Goal: Information Seeking & Learning: Learn about a topic

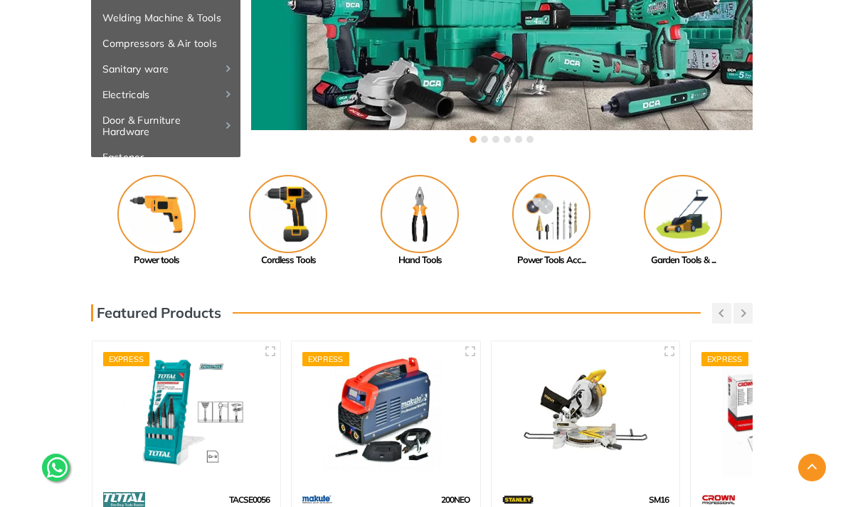
scroll to position [154, 0]
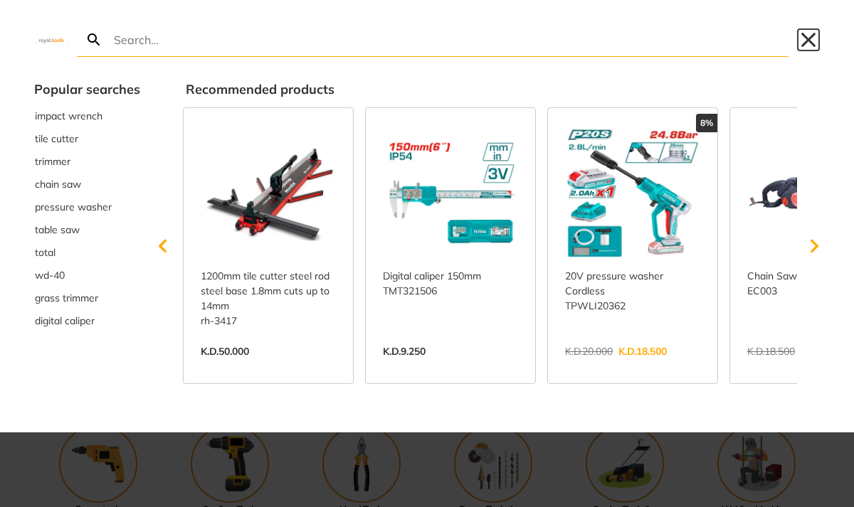
click at [807, 36] on button "Close" at bounding box center [808, 39] width 23 height 23
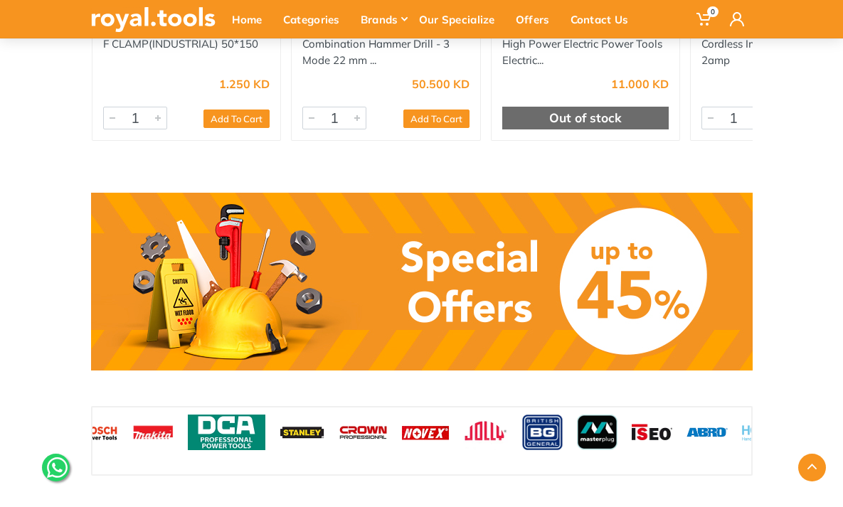
scroll to position [1215, 0]
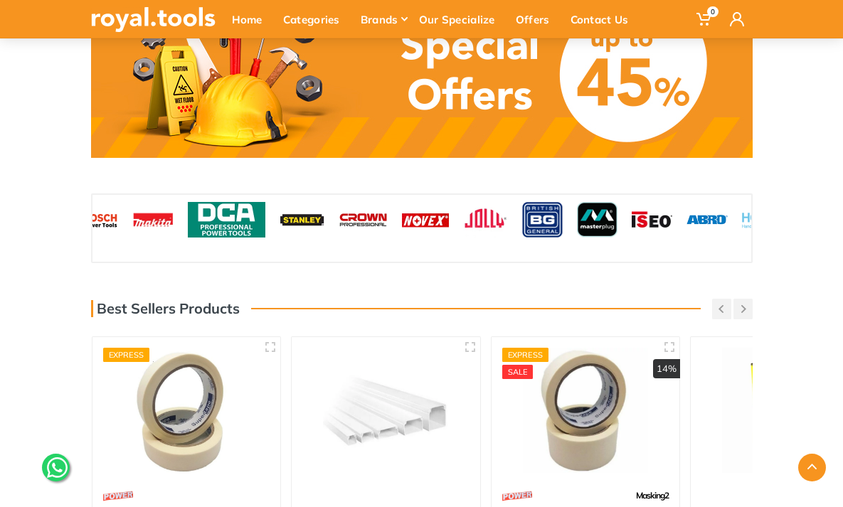
click at [368, 115] on link at bounding box center [422, 69] width 662 height 178
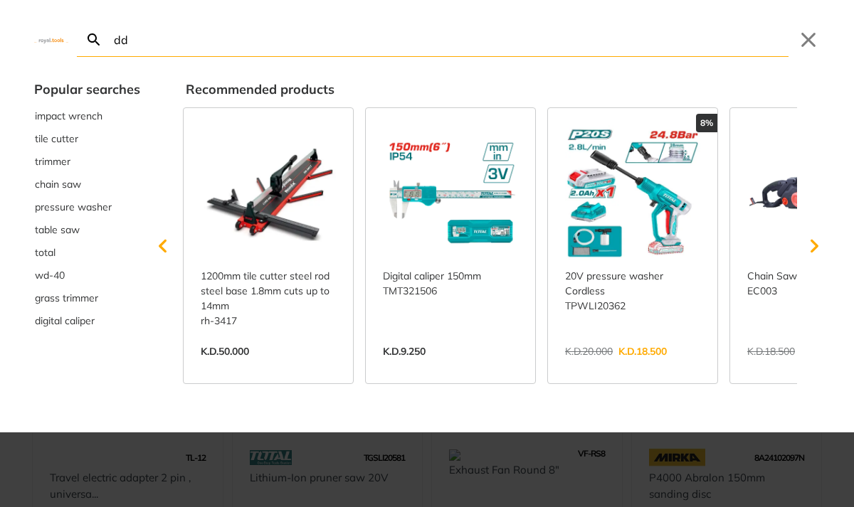
type input "dd"
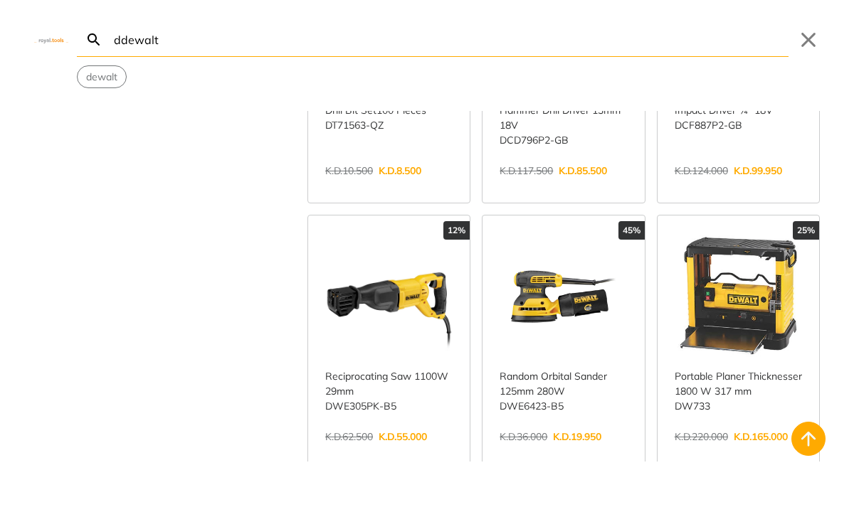
scroll to position [480, 0]
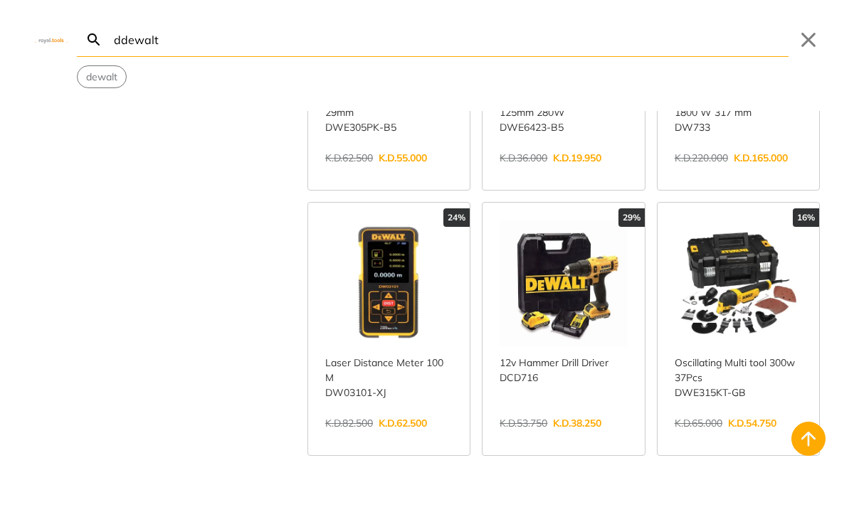
type input "ddewalt"
click at [580, 438] on link "View more →" at bounding box center [562, 438] width 127 height 0
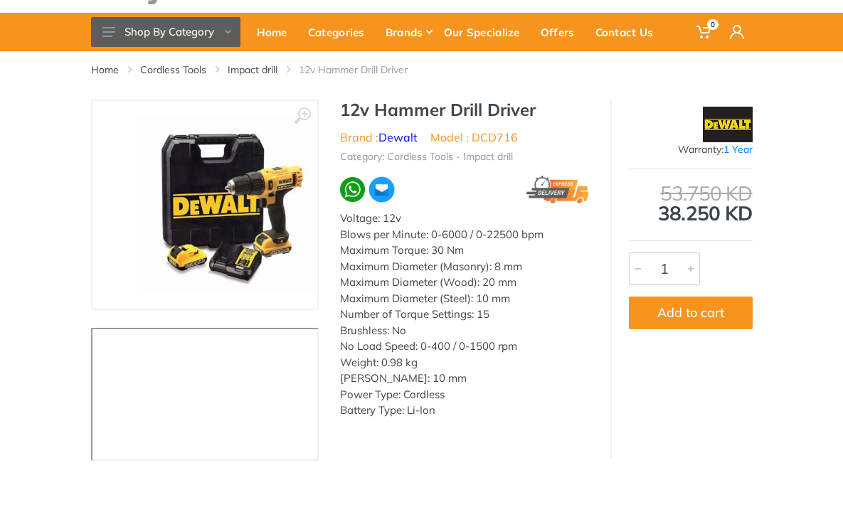
scroll to position [58, 0]
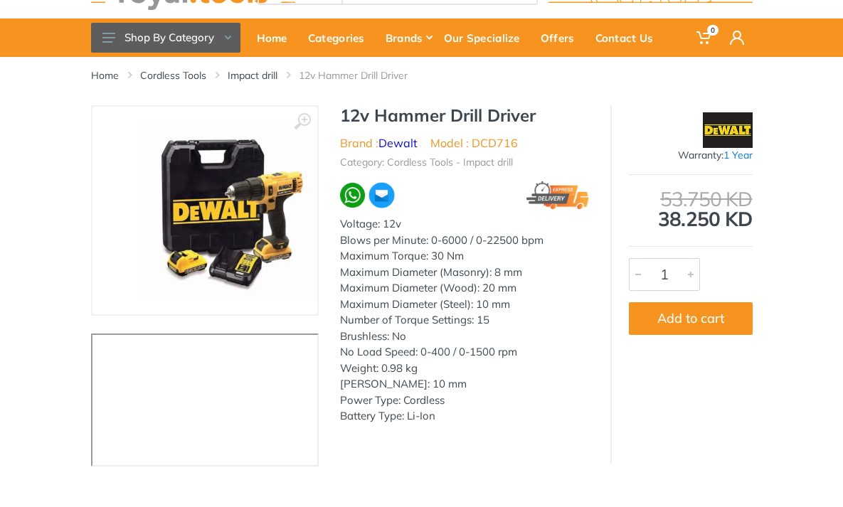
click at [340, 112] on h1 "12v Hammer Drill Driver" at bounding box center [464, 115] width 249 height 21
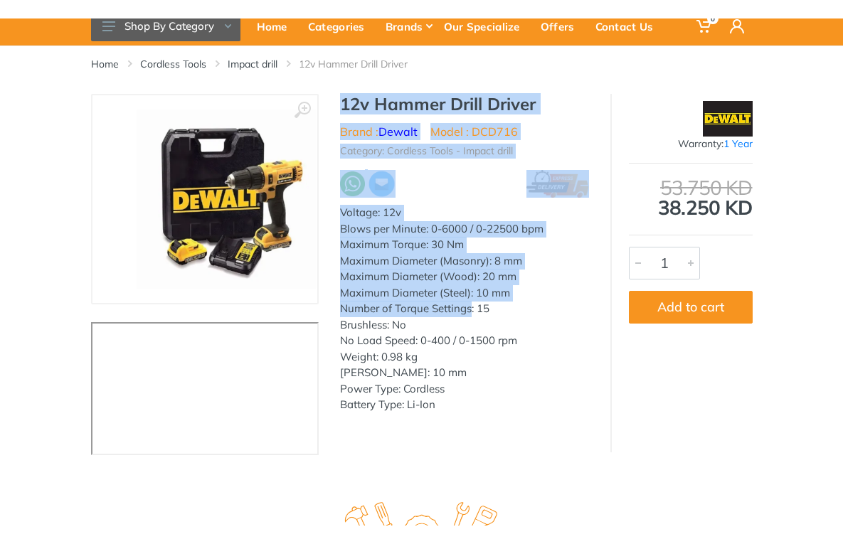
scroll to position [164, 0]
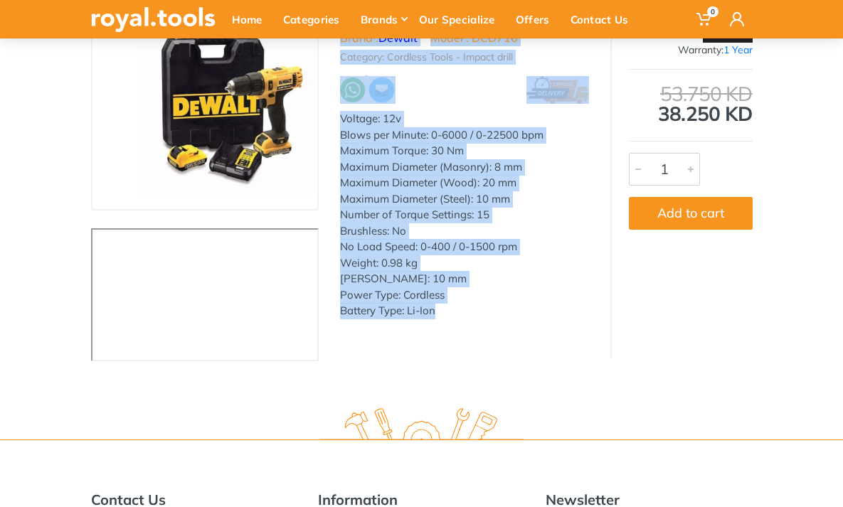
drag, startPoint x: 334, startPoint y: 112, endPoint x: 432, endPoint y: 308, distance: 218.6
click at [432, 308] on div "12v Hammer Drill Driver Brand : Dewalt Model : DCD716 Category: Cordless Tools …" at bounding box center [465, 164] width 292 height 328
copy div "12v Hammer Drill Driver Brand : Dewalt Model : DCD716 Category: Cordless Tools …"
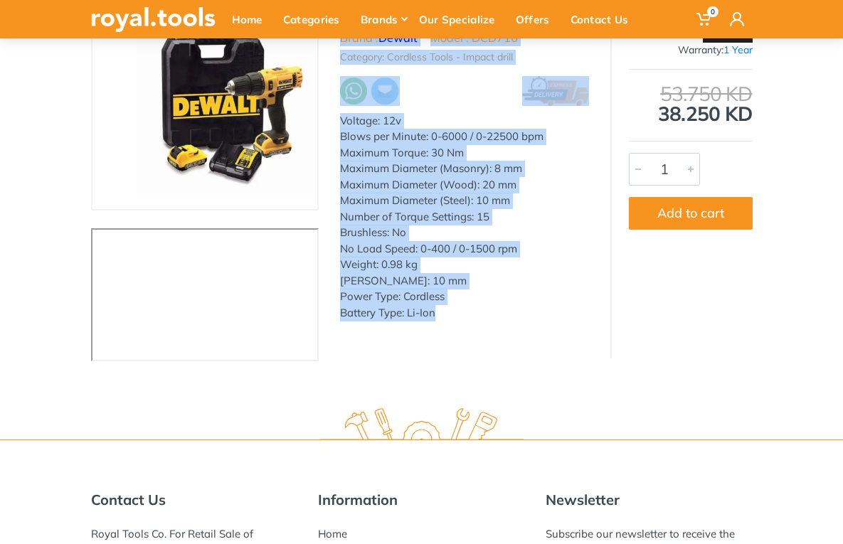
copy div "12v Hammer Drill Driver Brand : Dewalt Model : DCD716 Category: Cordless Tools …"
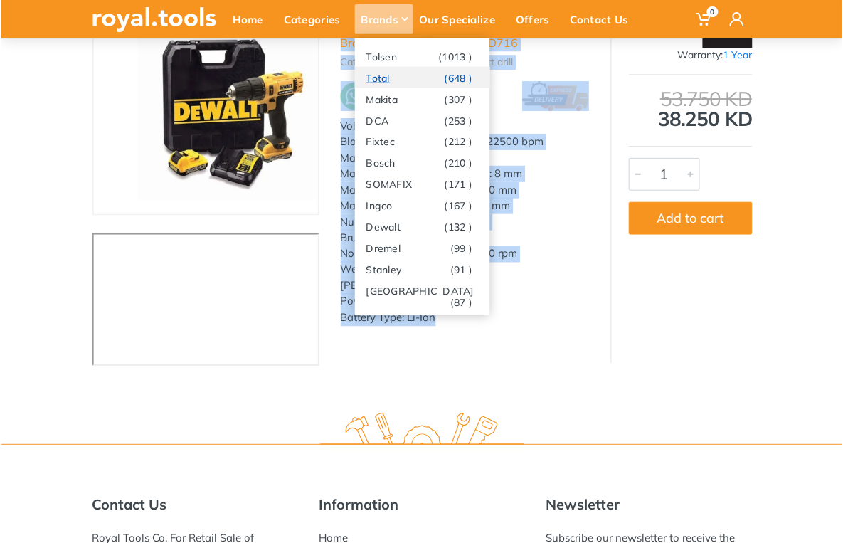
scroll to position [158, 0]
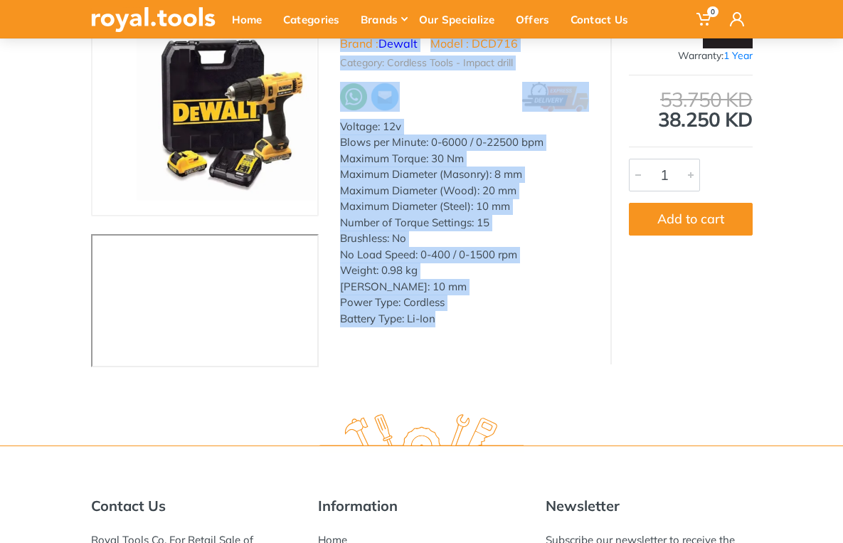
copy div "12v Hammer Drill Driver Brand : Dewalt Model : DCD716 Category: Cordless Tools …"
click at [389, 235] on div "Brushless: No" at bounding box center [464, 238] width 249 height 16
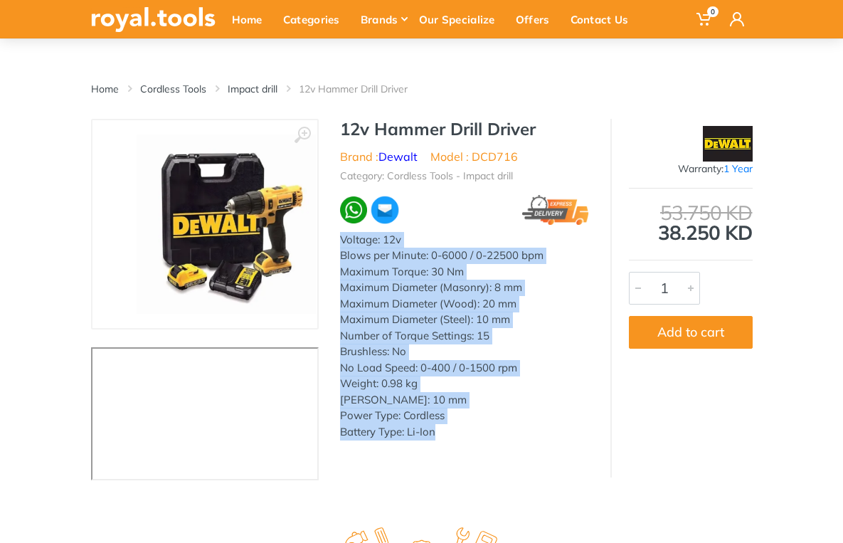
scroll to position [43, 0]
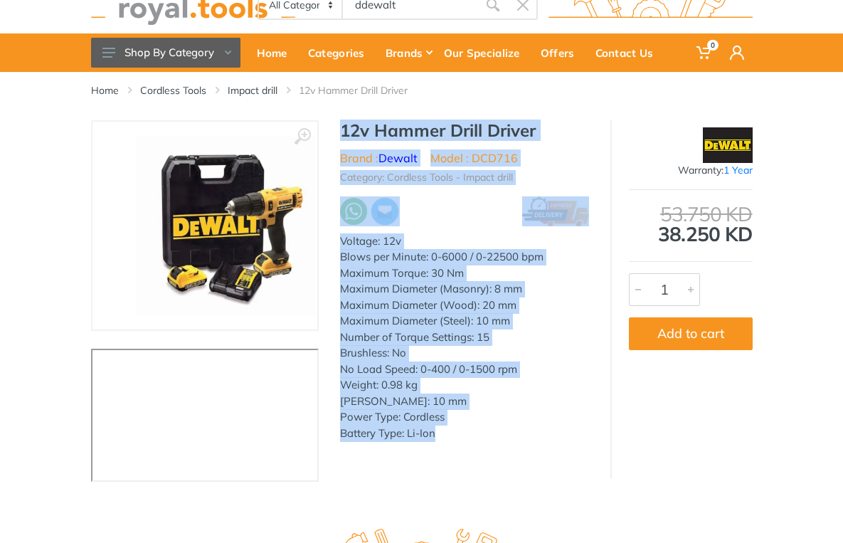
drag, startPoint x: 451, startPoint y: 315, endPoint x: 319, endPoint y: 133, distance: 224.7
click at [319, 133] on div "12v Hammer Drill Driver Brand : Dewalt Model : DCD716 Category: Cordless Tools …" at bounding box center [465, 284] width 292 height 329
copy div "12v Hammer Drill Driver Brand : Dewalt Model : DCD716 Category: Cordless Tools …"
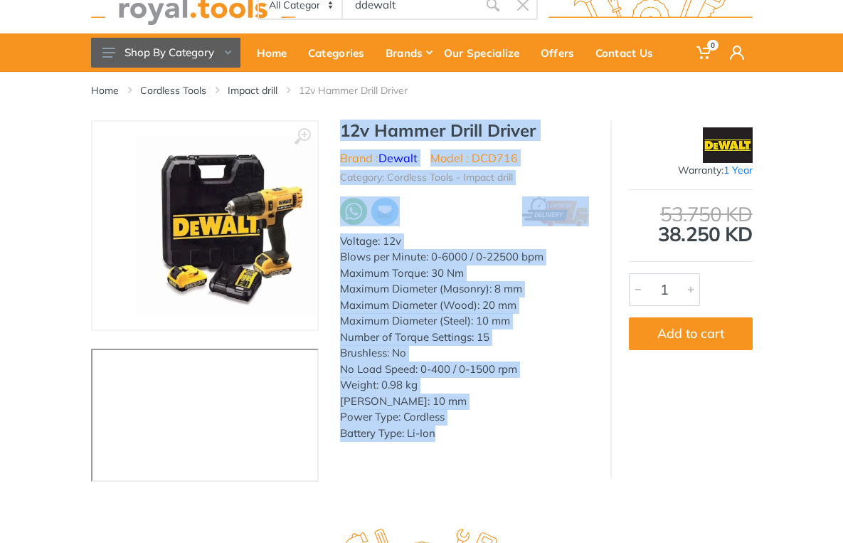
copy div "12v Hammer Drill Driver Brand : Dewalt Model : DCD716 Category: Cordless Tools …"
click at [469, 305] on div "Maximum Diameter (Wood): 20 mm" at bounding box center [464, 305] width 249 height 16
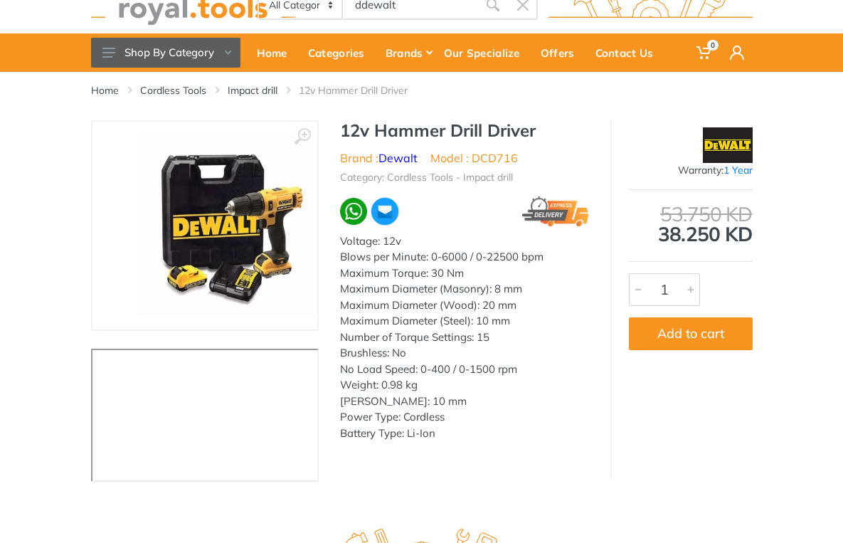
click at [540, 400] on div "Chuck Capacity: 10 mm" at bounding box center [464, 401] width 249 height 16
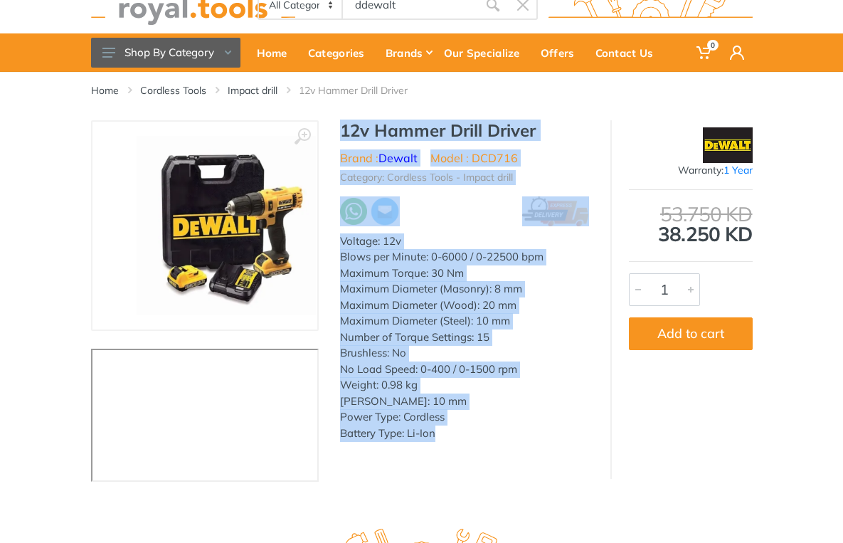
drag, startPoint x: 447, startPoint y: 445, endPoint x: 318, endPoint y: 134, distance: 337.1
click at [319, 134] on div "12v Hammer Drill Driver Brand : Dewalt Model : DCD716 Category: Cordless Tools …" at bounding box center [465, 284] width 292 height 329
copy div "12v Hammer Drill Driver Brand : Dewalt Model : DCD716 Category: Cordless Tools …"
click at [464, 381] on div "Weight: 0.98 kg" at bounding box center [464, 385] width 249 height 16
drag, startPoint x: 477, startPoint y: 426, endPoint x: 319, endPoint y: 124, distance: 340.8
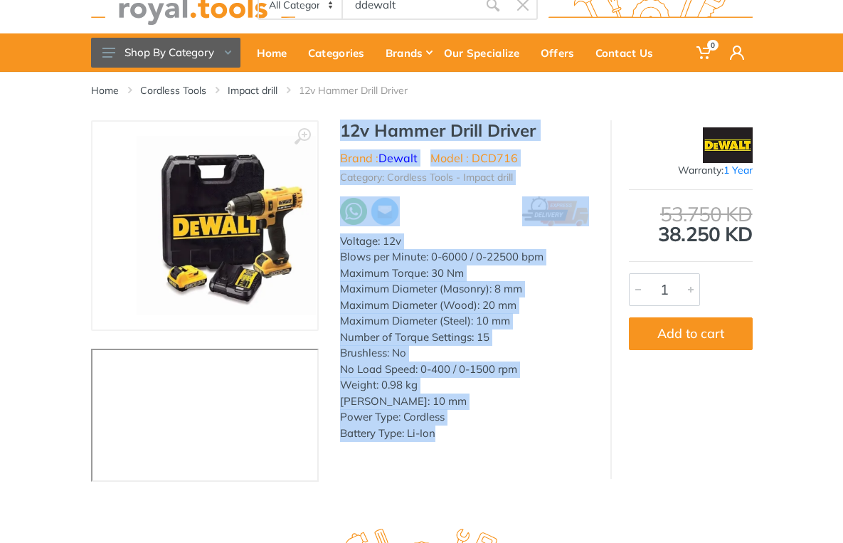
click at [319, 124] on div "12v Hammer Drill Driver Brand : Dewalt Model : DCD716 Category: Cordless Tools …" at bounding box center [465, 284] width 292 height 329
copy div "12v Hammer Drill Driver Brand : Dewalt Model : DCD716 Category: Cordless Tools …"
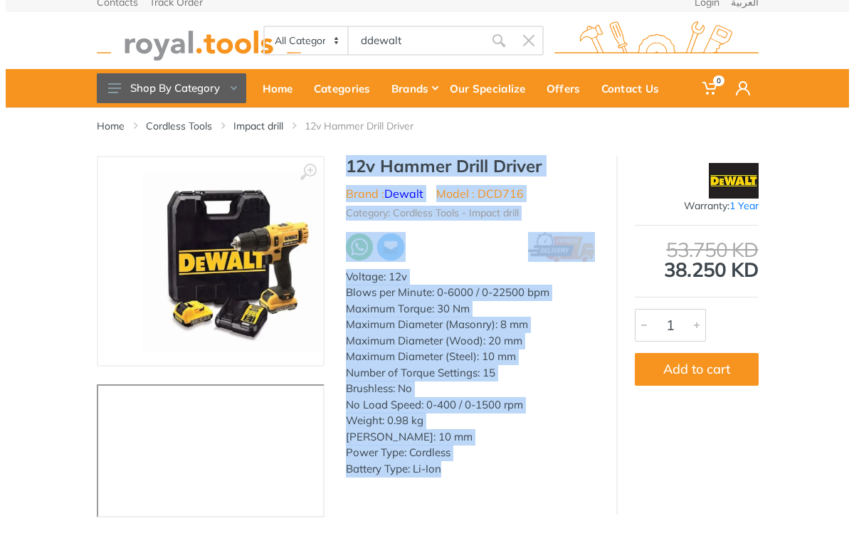
scroll to position [0, 0]
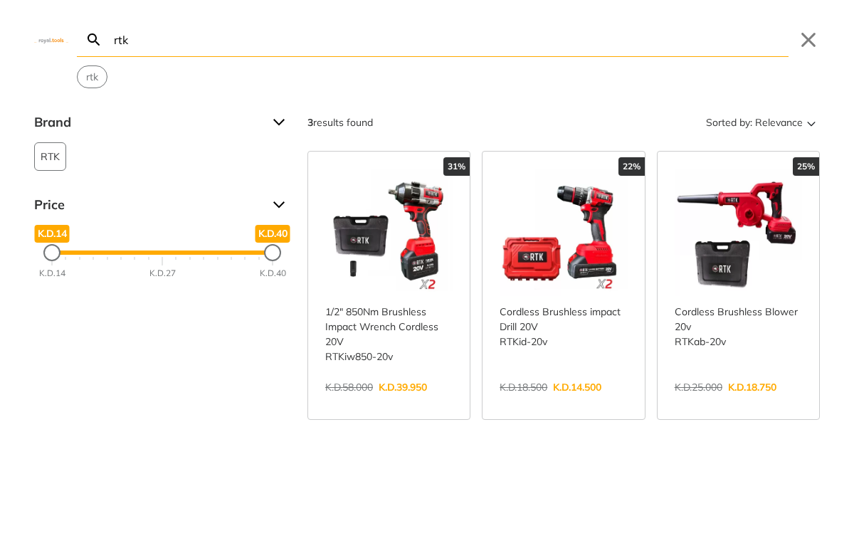
type input "rtk"
click at [745, 402] on link "View more →" at bounding box center [737, 402] width 127 height 0
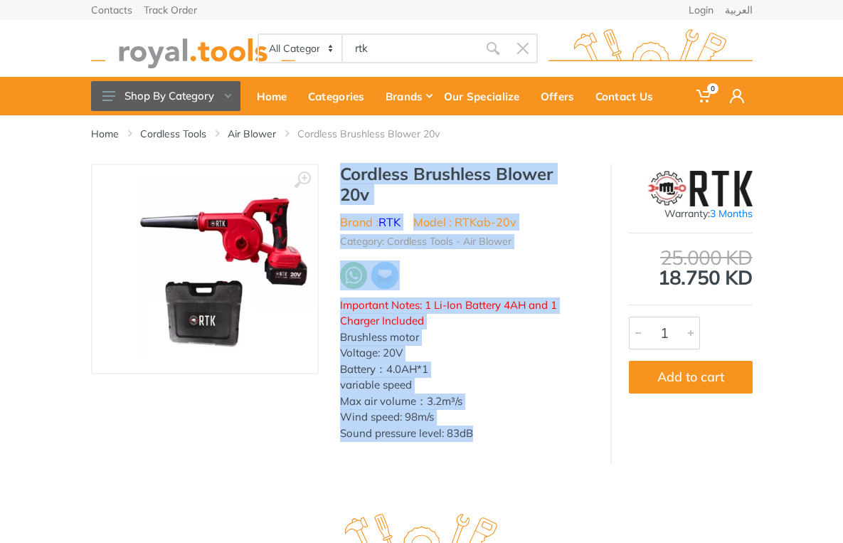
click at [462, 418] on div "Cordless Brushless Blower 20v Brand : RTK Model : RTKab-20v Category: Cordless …" at bounding box center [465, 307] width 292 height 286
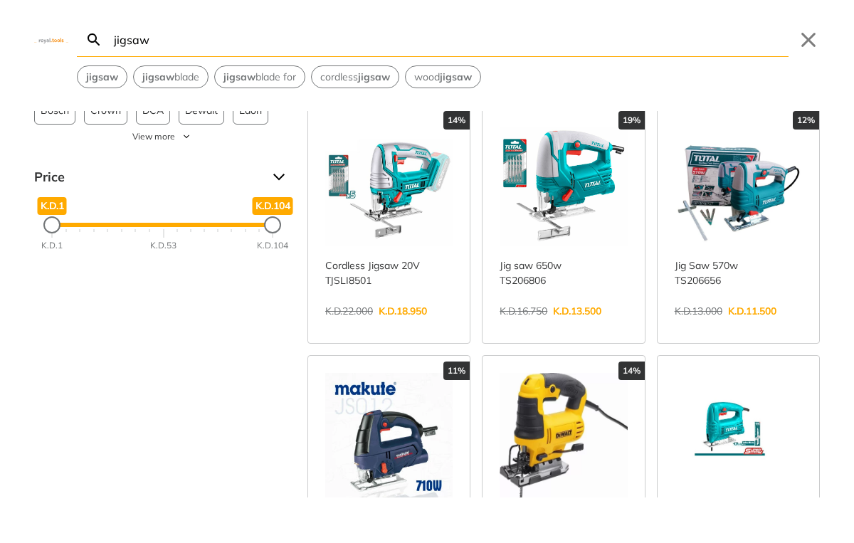
scroll to position [97, 0]
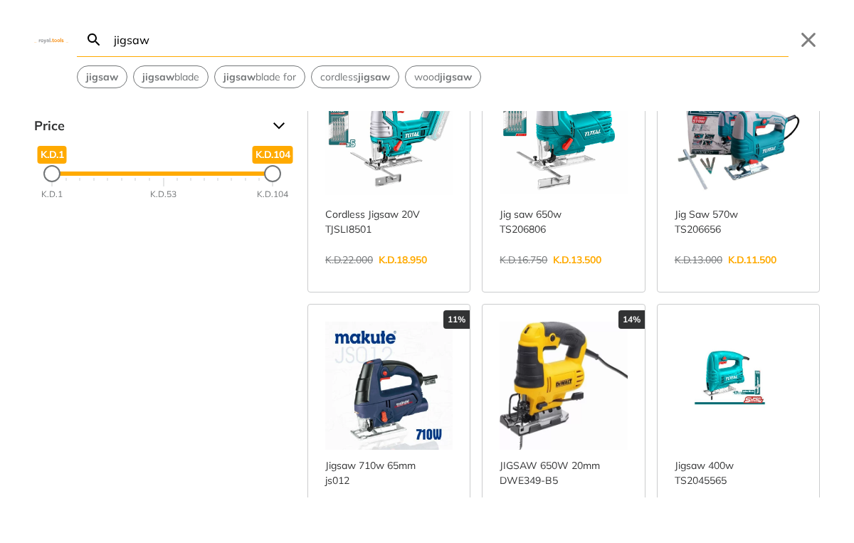
type input "jigsaw"
click at [548, 526] on link "View more →" at bounding box center [562, 526] width 127 height 0
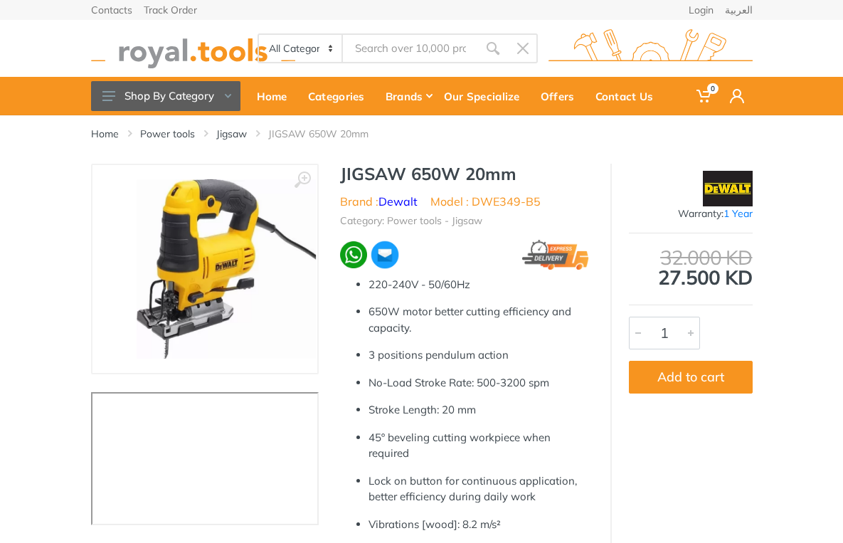
type input "jigsaw"
click at [340, 175] on h1 "JIGSAW 650W 20mm" at bounding box center [464, 174] width 249 height 21
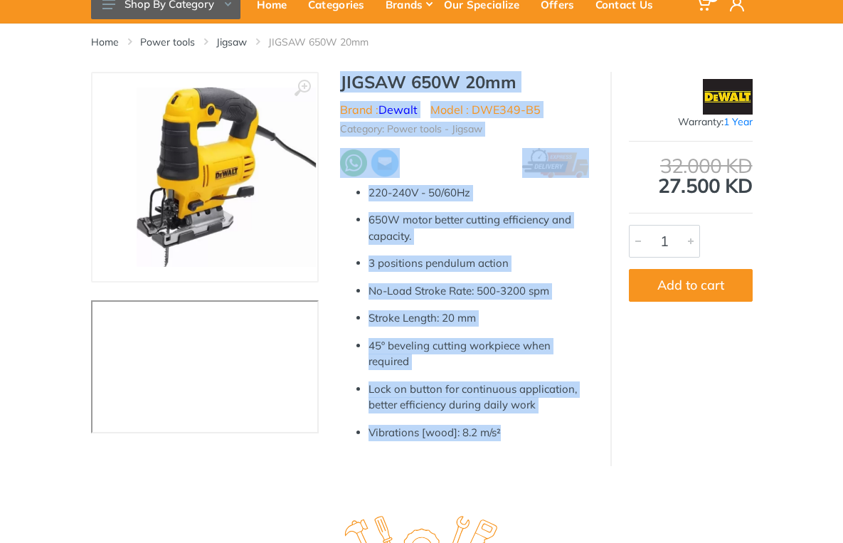
scroll to position [255, 0]
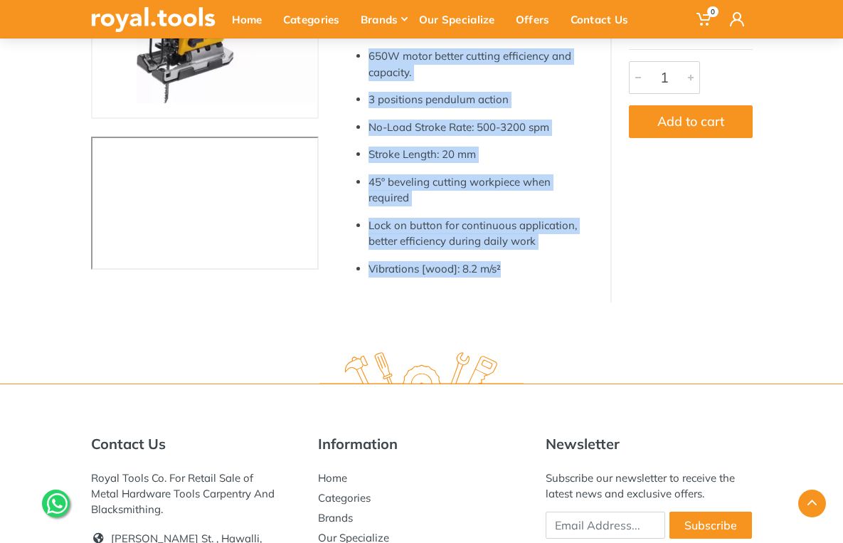
drag, startPoint x: 334, startPoint y: 175, endPoint x: 494, endPoint y: 248, distance: 175.1
click at [494, 248] on div "JIGSAW 650W 20mm Brand : Dewalt Model : DWE349-B5 Category: Power tools - Jigsa…" at bounding box center [465, 98] width 292 height 380
copy div "JIGSAW 650W 20mm Brand : Dewalt Model : DWE349-B5 Category: Power tools - Jigsa…"
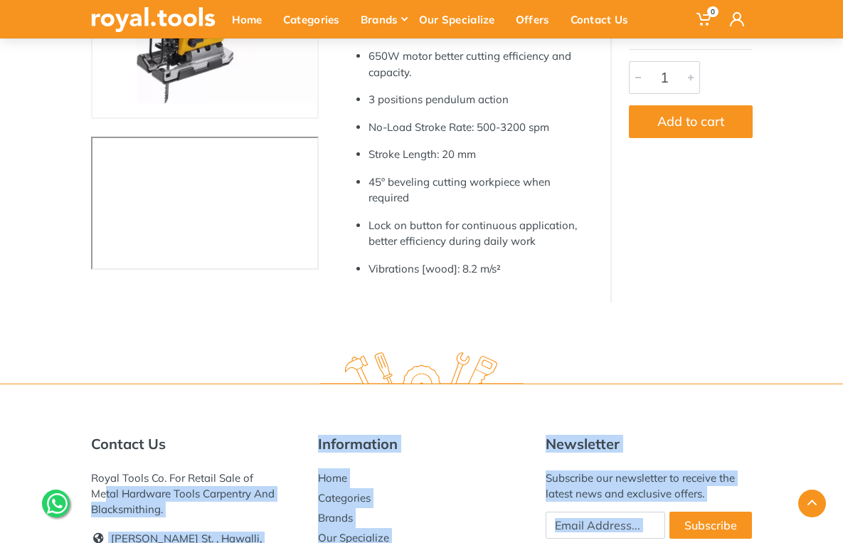
drag, startPoint x: 263, startPoint y: 492, endPoint x: 137, endPoint y: 461, distance: 130.4
click at [137, 461] on div "Contact Us Royal Tools Co. For Retail Sale of Metal Hardware Tools Carpentry An…" at bounding box center [421, 543] width 843 height 321
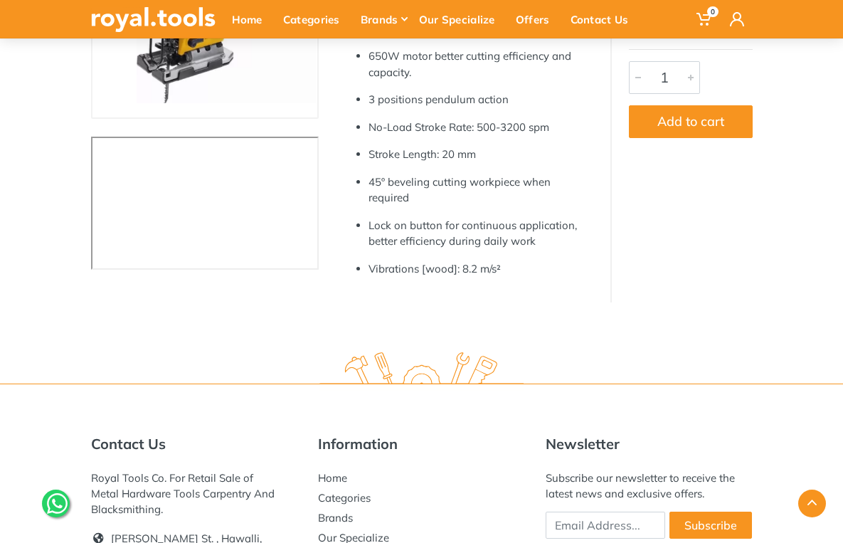
click at [665, 147] on div "Warranty: 1 Year 32.000 KD 27.500 KD 6503 1" at bounding box center [681, 105] width 142 height 394
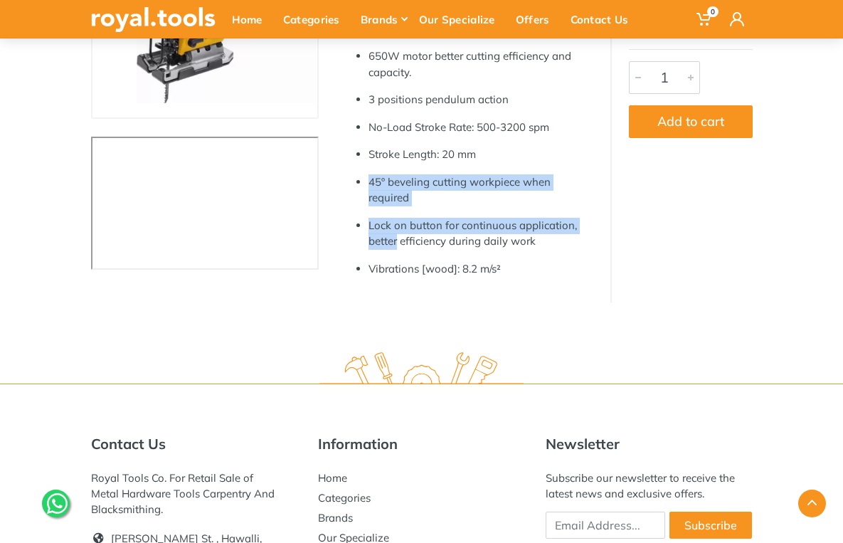
drag, startPoint x: 574, startPoint y: 181, endPoint x: 464, endPoint y: 137, distance: 118.8
click at [464, 137] on ul "220-240V - 50/60Hz 650W motor better cutting efficiency and capacity. 3 positio…" at bounding box center [464, 149] width 249 height 256
copy ul "45º beveling cutting workpiece when required Lock on button for continuous appl…"
